Goal: Task Accomplishment & Management: Complete application form

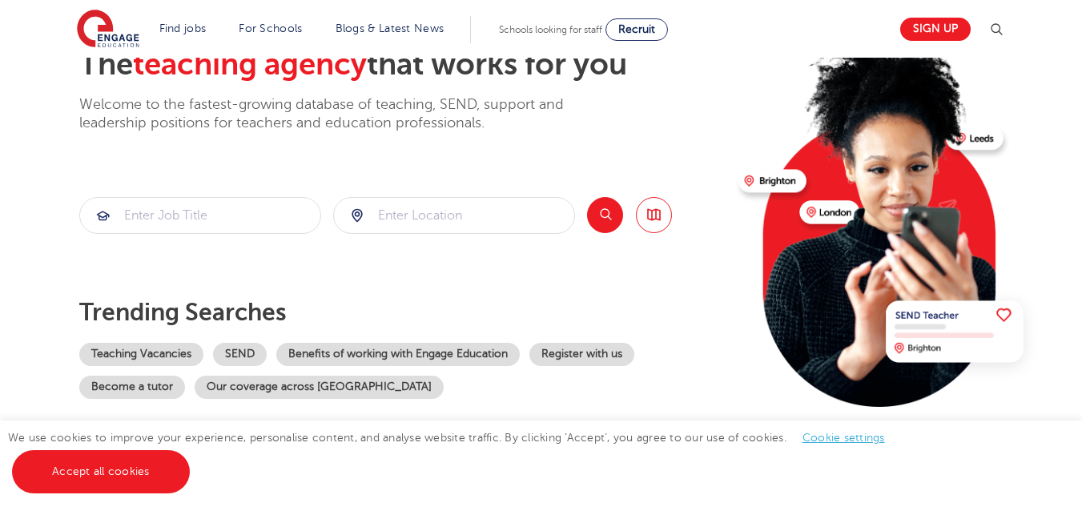
scroll to position [22, 0]
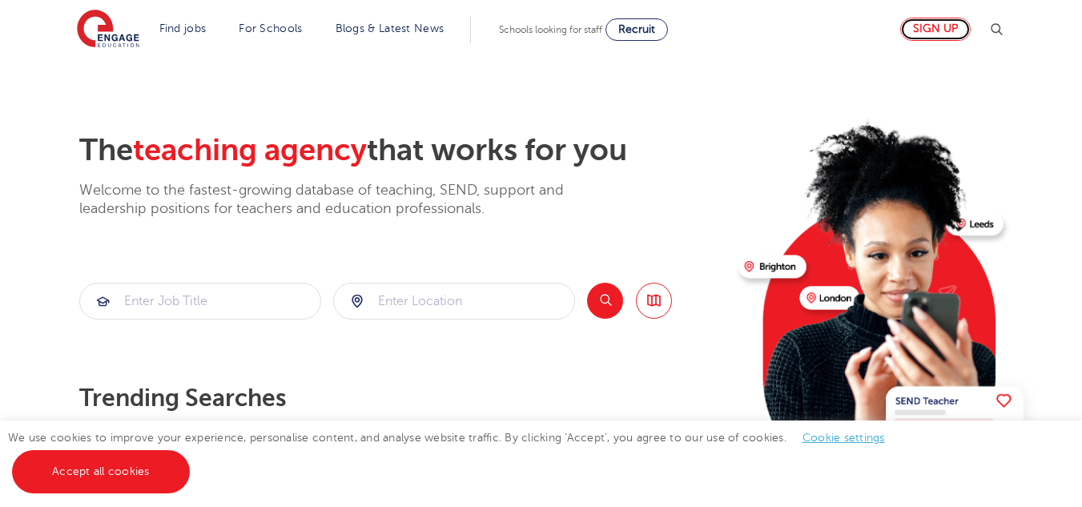
click at [937, 19] on link "Sign up" at bounding box center [935, 29] width 70 height 23
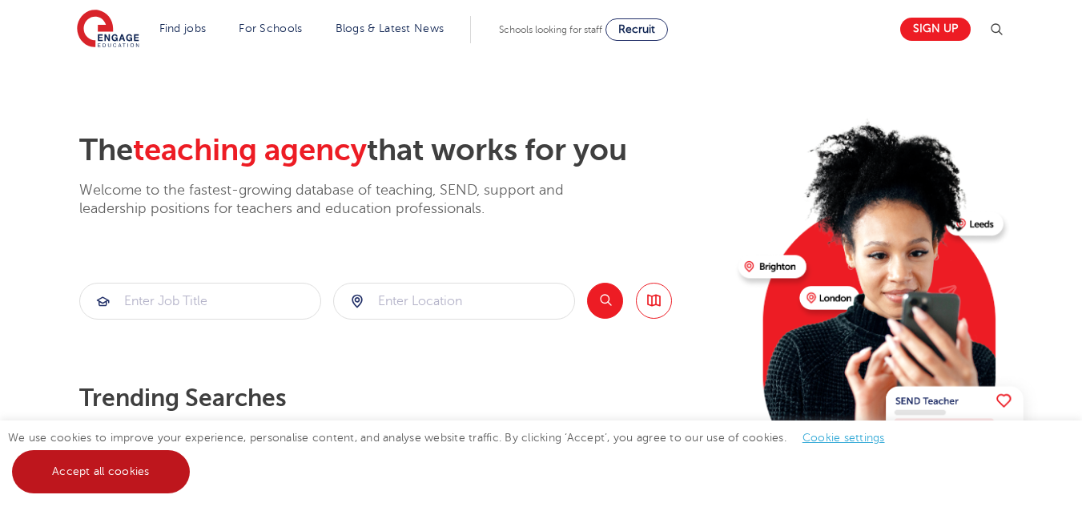
click at [131, 486] on link "Accept all cookies" at bounding box center [101, 471] width 178 height 43
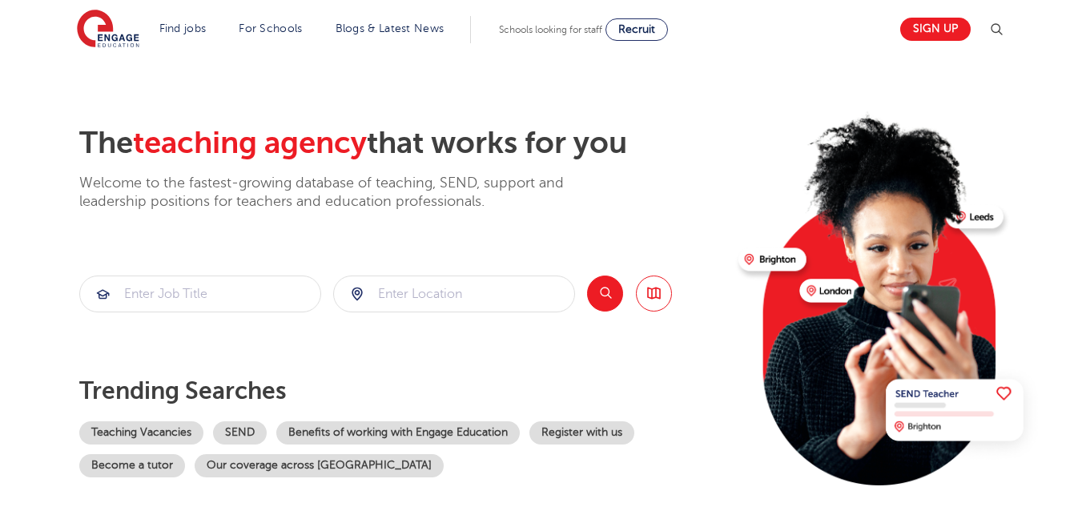
scroll to position [0, 0]
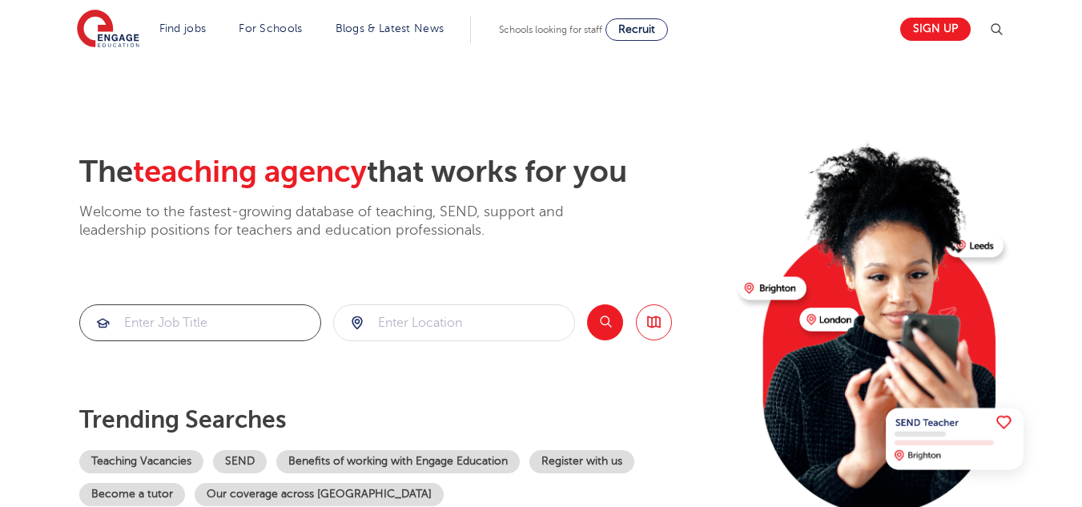
click at [194, 331] on input "search" at bounding box center [200, 322] width 240 height 35
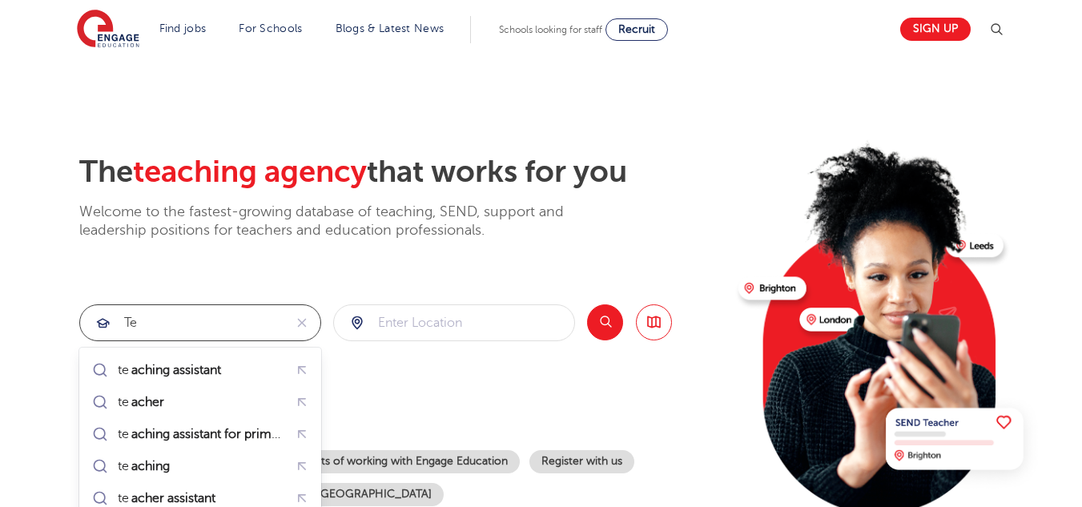
click at [208, 372] on mark "aching assistant" at bounding box center [176, 369] width 94 height 19
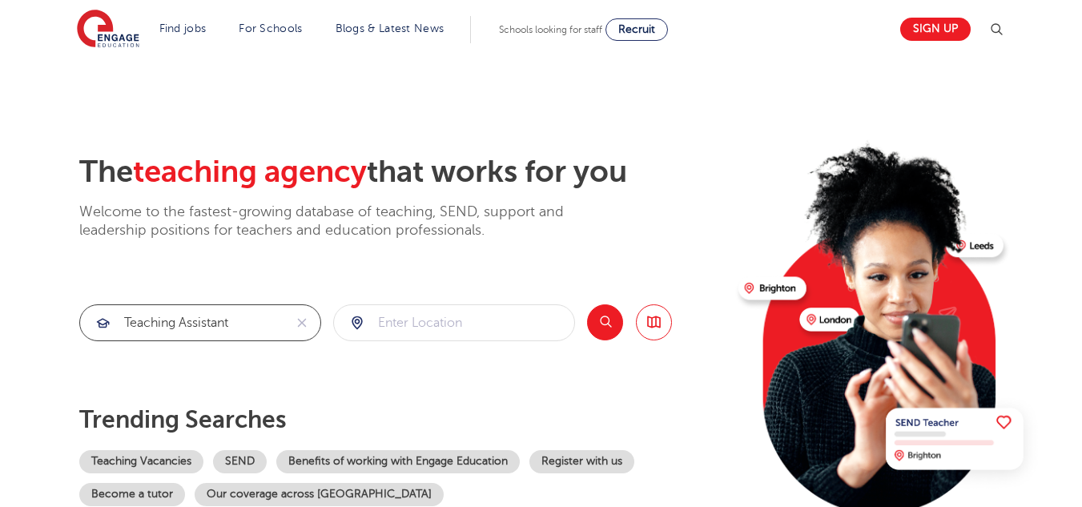
type input "teaching assistant"
click at [612, 323] on button "Search" at bounding box center [605, 322] width 36 height 36
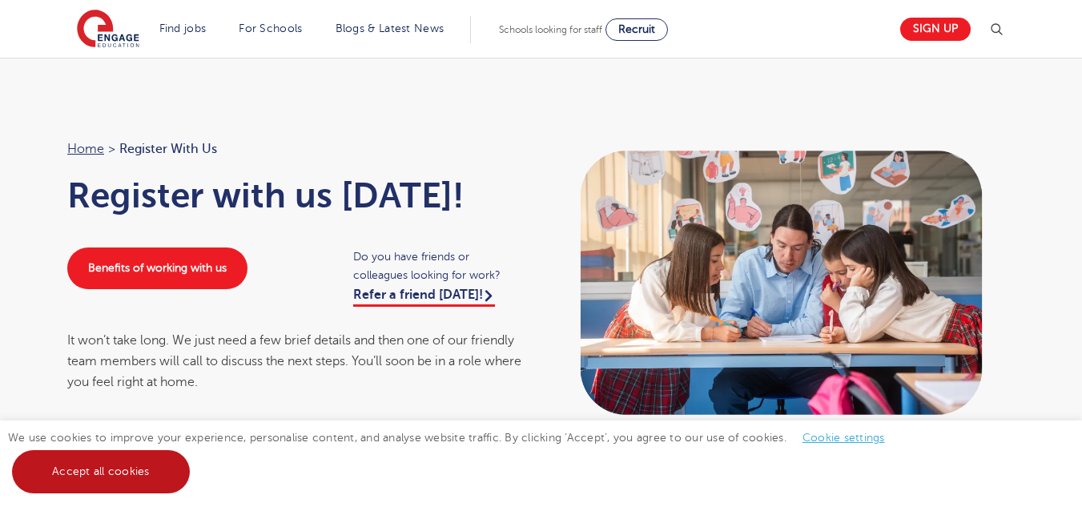
click at [100, 458] on link "Accept all cookies" at bounding box center [101, 471] width 178 height 43
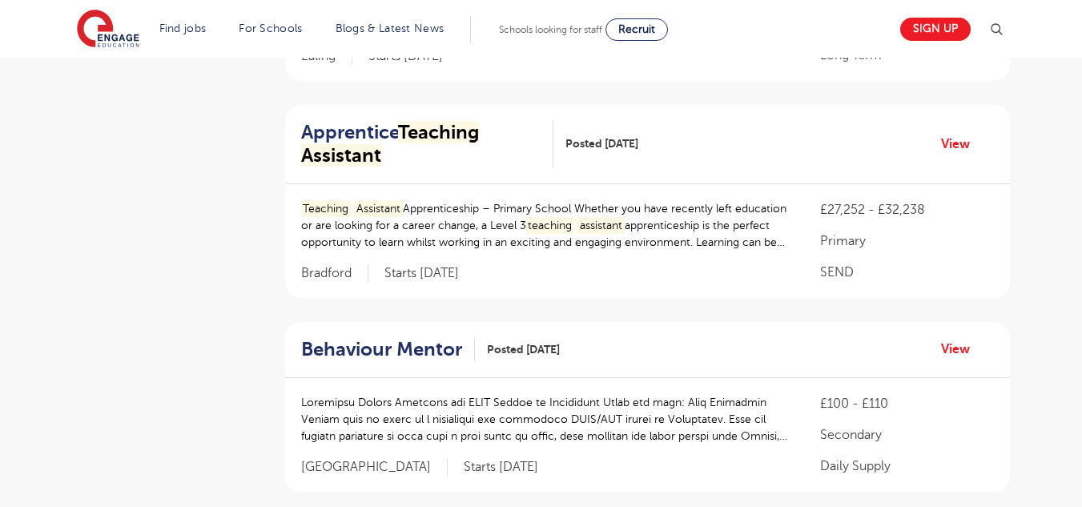
scroll to position [543, 0]
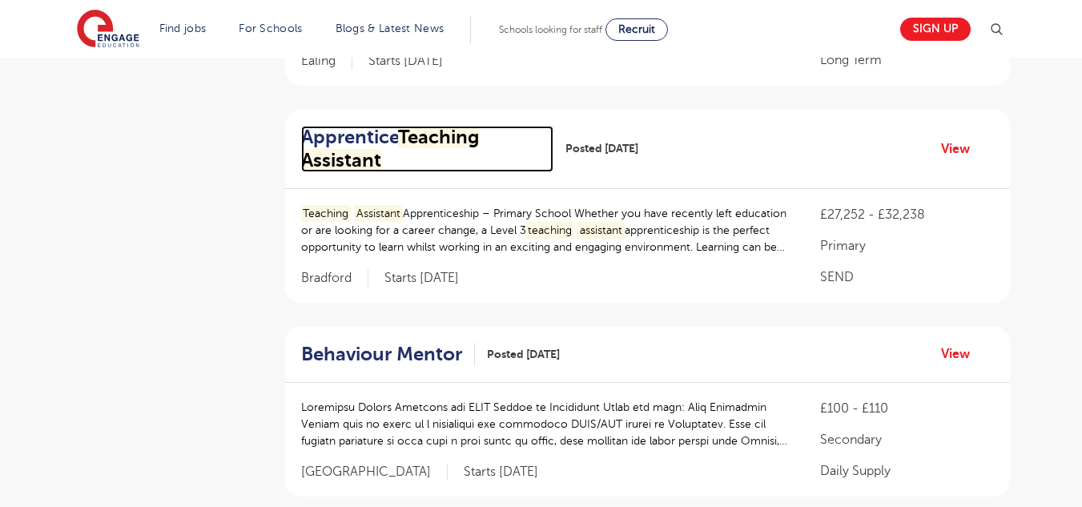
click at [434, 126] on mark "Teaching" at bounding box center [438, 137] width 81 height 22
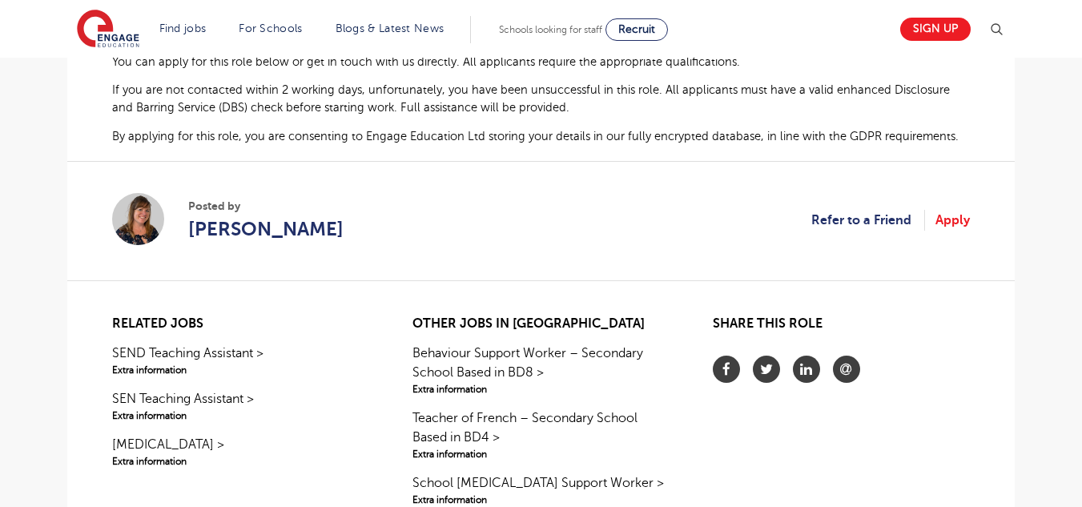
scroll to position [1130, 0]
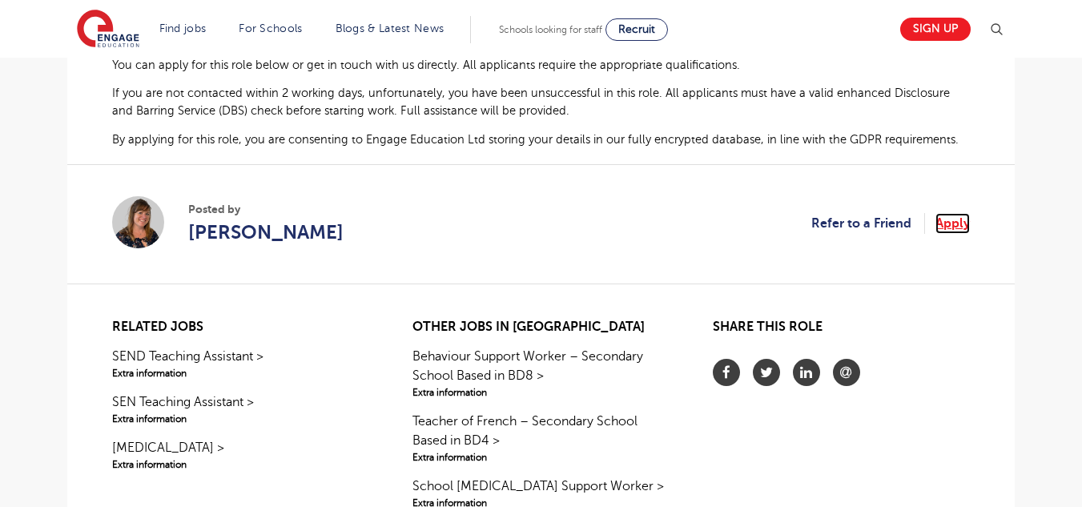
click at [943, 224] on link "Apply" at bounding box center [952, 223] width 34 height 21
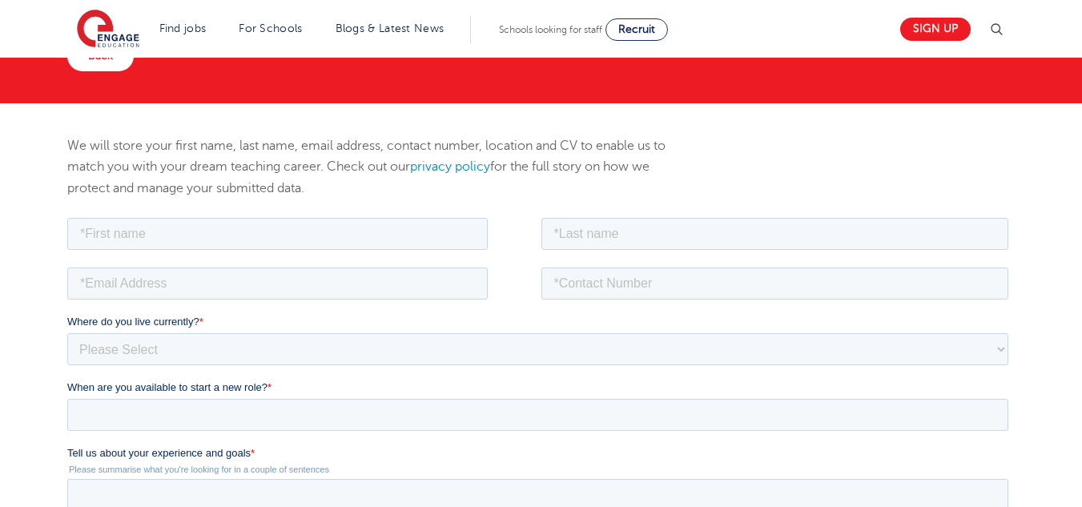
scroll to position [93, 0]
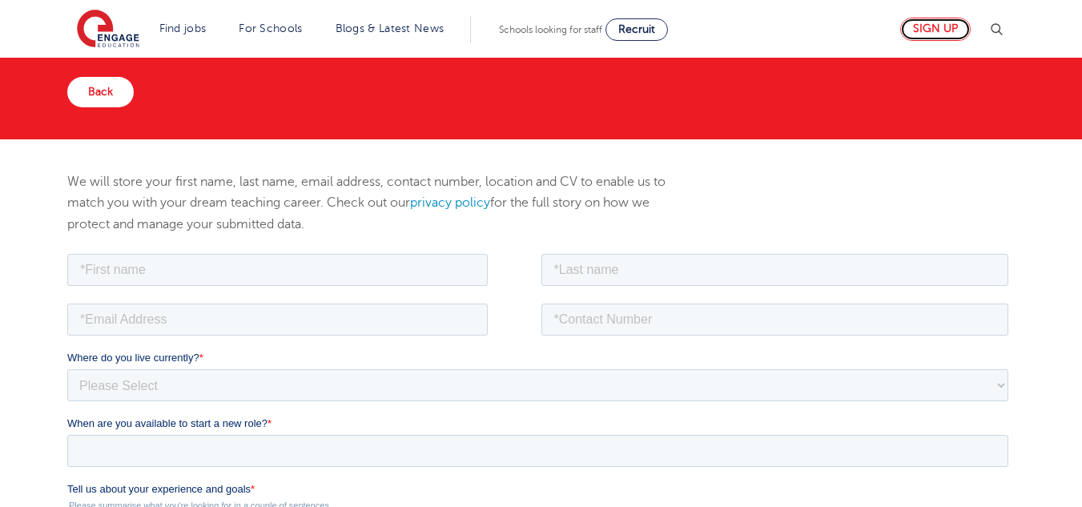
click at [962, 27] on link "Sign up" at bounding box center [935, 29] width 70 height 23
